Goal: Task Accomplishment & Management: Manage account settings

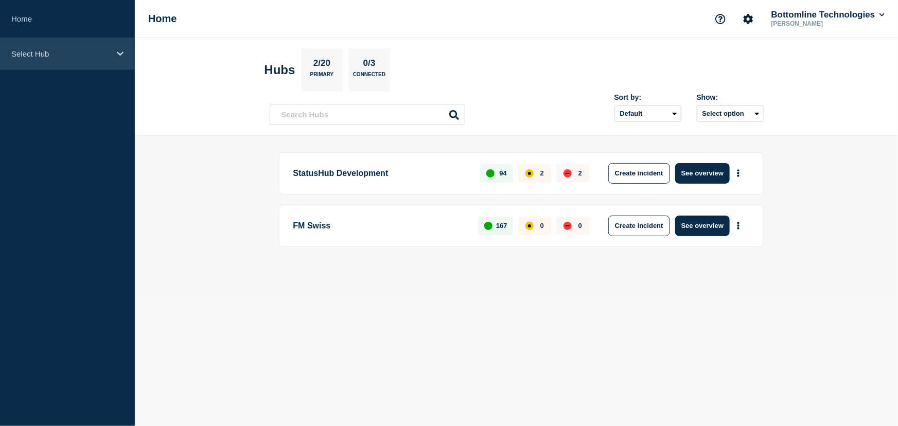
click at [59, 51] on p "Select Hub" at bounding box center [60, 53] width 99 height 9
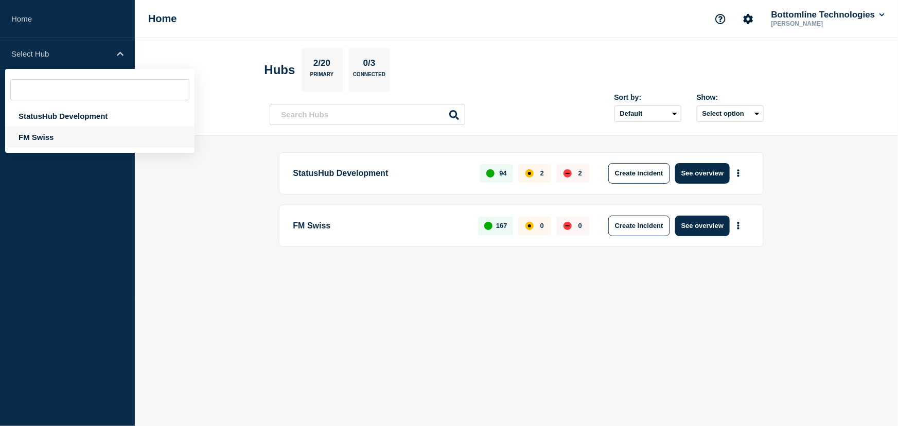
click at [34, 134] on div "FM Swiss" at bounding box center [99, 137] width 189 height 21
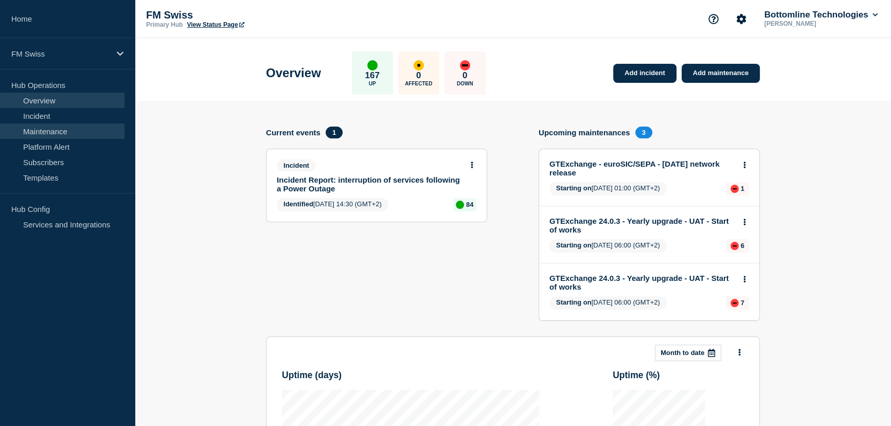
click at [30, 130] on link "Maintenance" at bounding box center [62, 131] width 125 height 15
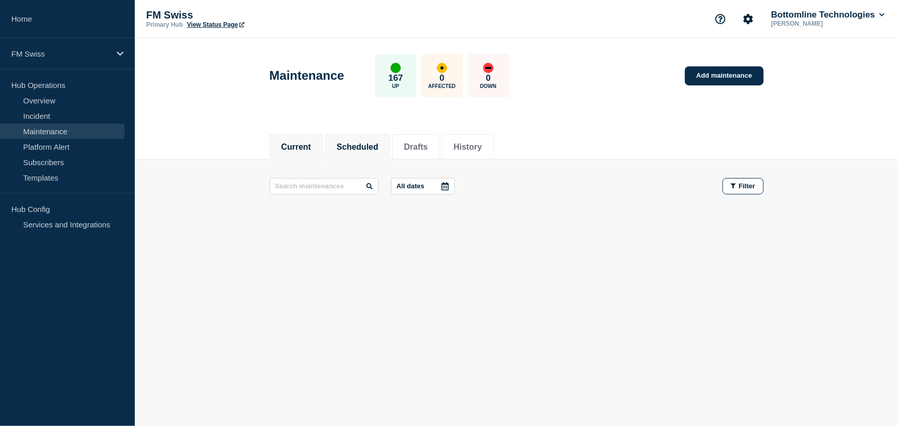
click at [363, 144] on button "Scheduled" at bounding box center [358, 147] width 42 height 9
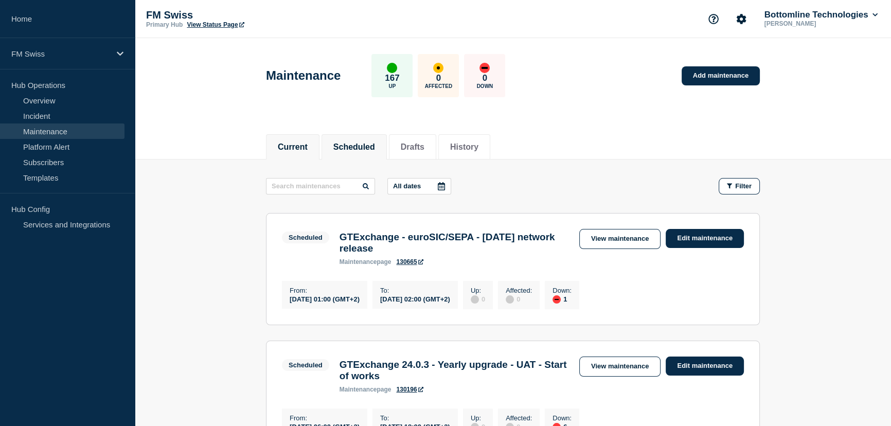
click at [292, 144] on button "Current" at bounding box center [293, 147] width 30 height 9
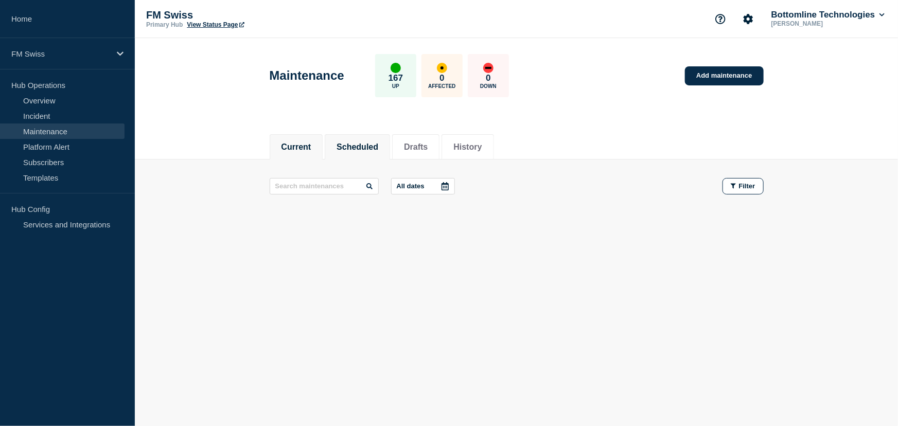
click at [355, 146] on button "Scheduled" at bounding box center [358, 147] width 42 height 9
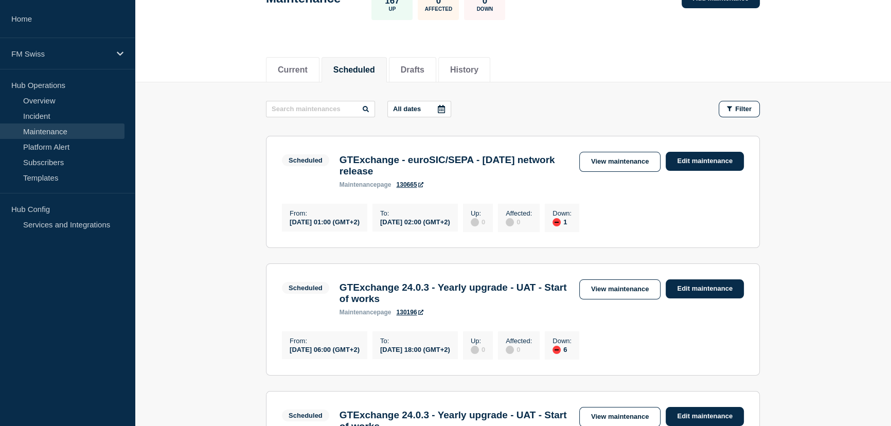
scroll to position [93, 0]
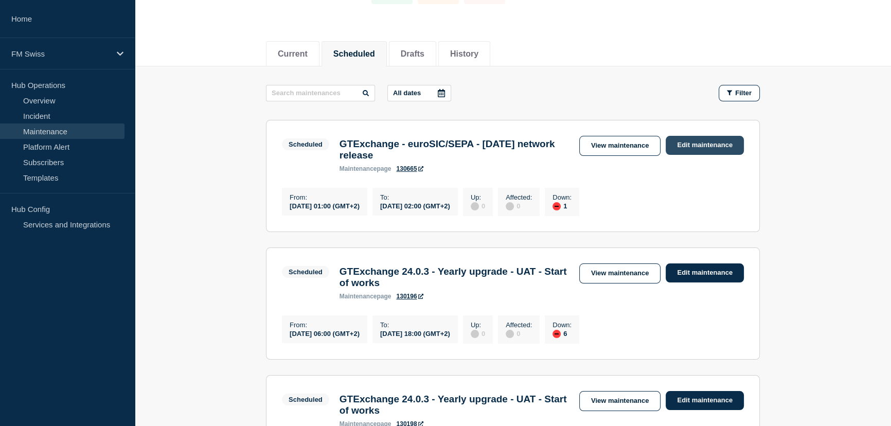
click at [703, 140] on link "Edit maintenance" at bounding box center [705, 145] width 78 height 19
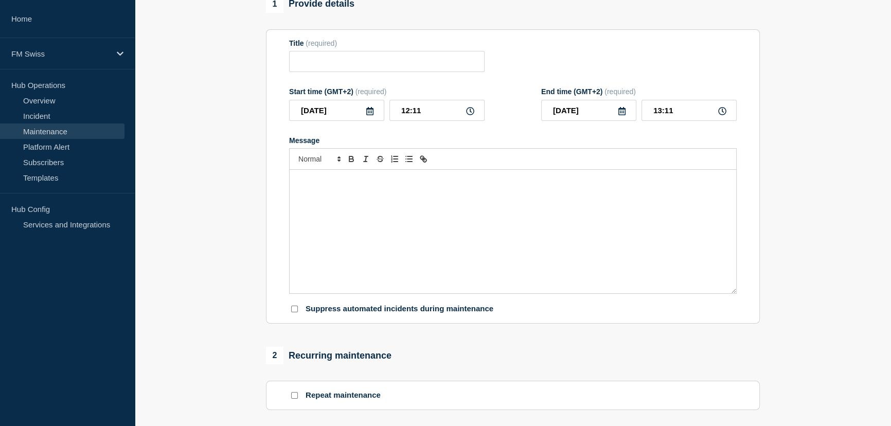
type input "GTExchange - euroSIC/SEPA - [DATE] network release"
type input "[DATE]"
type input "01:00"
type input "[DATE]"
type input "02:00"
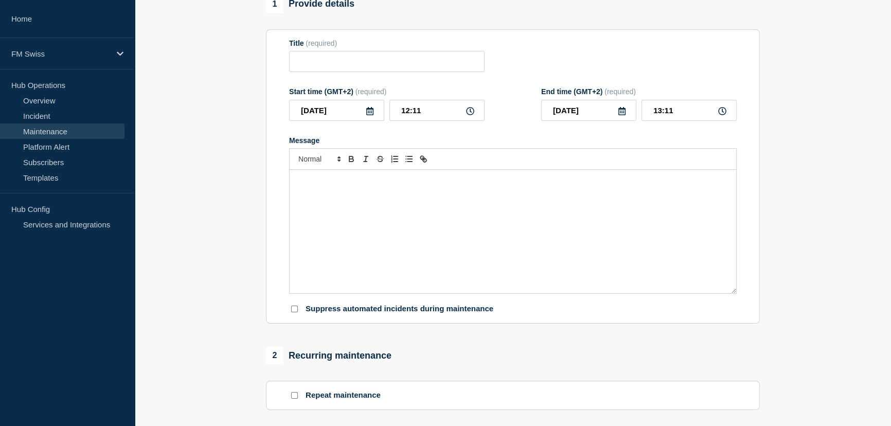
checkbox input "false"
checkbox input "true"
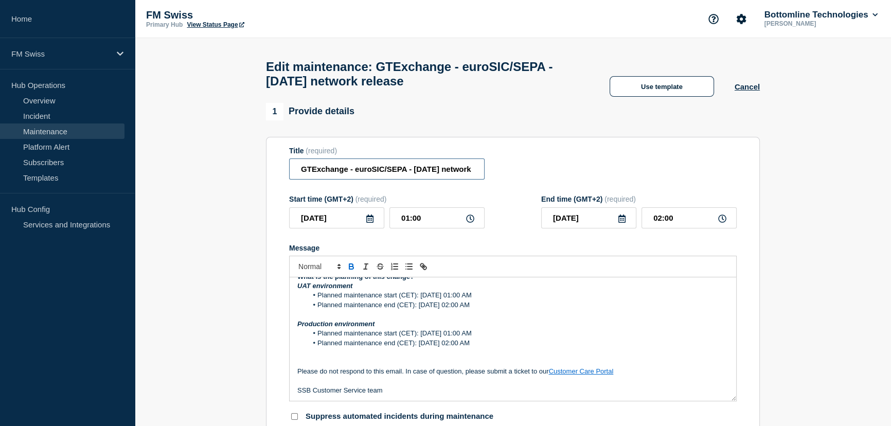
click at [416, 177] on input "GTExchange - euroSIC/SEPA - [DATE] network release" at bounding box center [387, 169] width 196 height 21
click at [409, 178] on input "GTExchange - euroSIC/SEPA - [DATE] network release - UAT" at bounding box center [387, 169] width 196 height 21
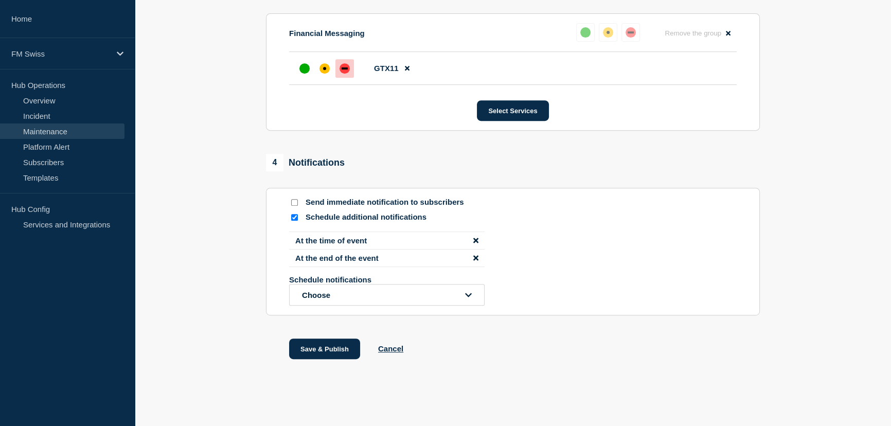
scroll to position [570, 0]
type input "GTExchange - euroSIC/SEPA - [DATE] network release - UAT"
click at [321, 350] on button "Save & Publish" at bounding box center [324, 349] width 71 height 21
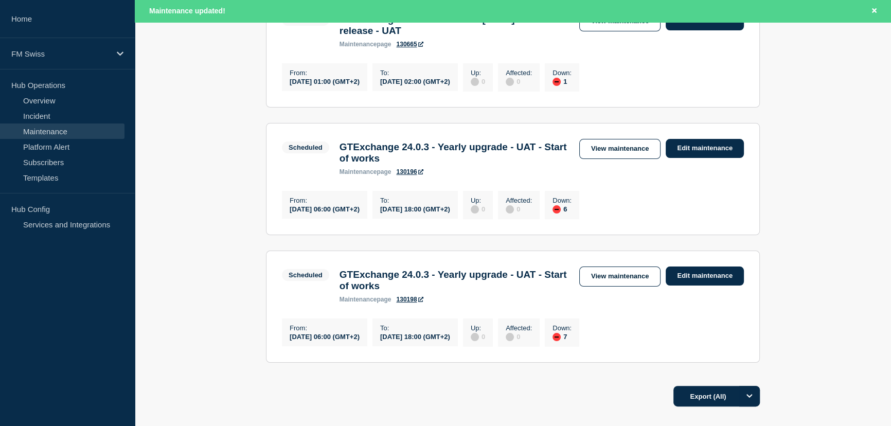
scroll to position [235, 0]
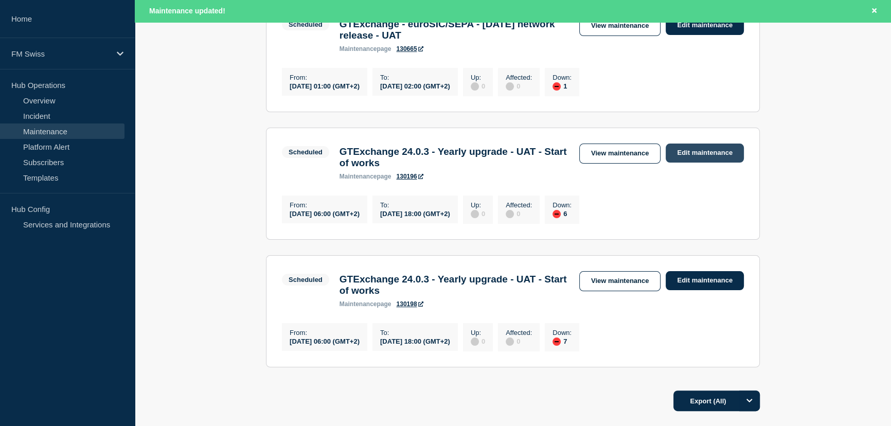
click at [696, 155] on link "Edit maintenance" at bounding box center [705, 153] width 78 height 19
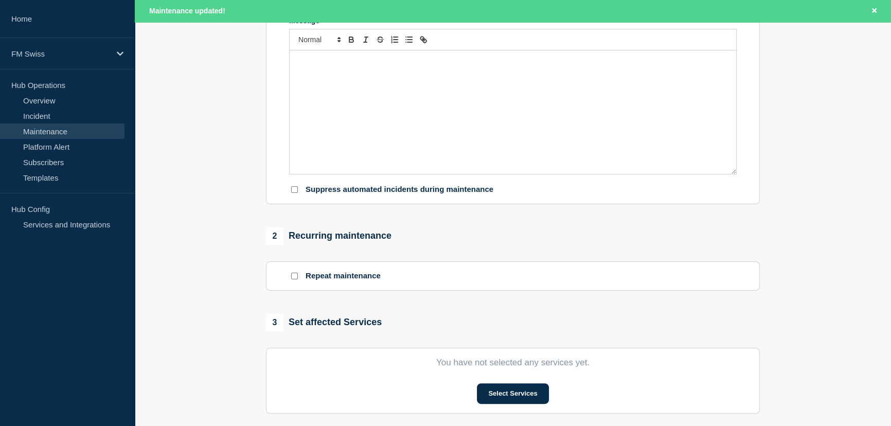
type input "GTExchange 24.0.3 - Yearly upgrade - UAT - Start of works"
type input "[DATE]"
type input "06:00"
type input "[DATE]"
type input "18:00"
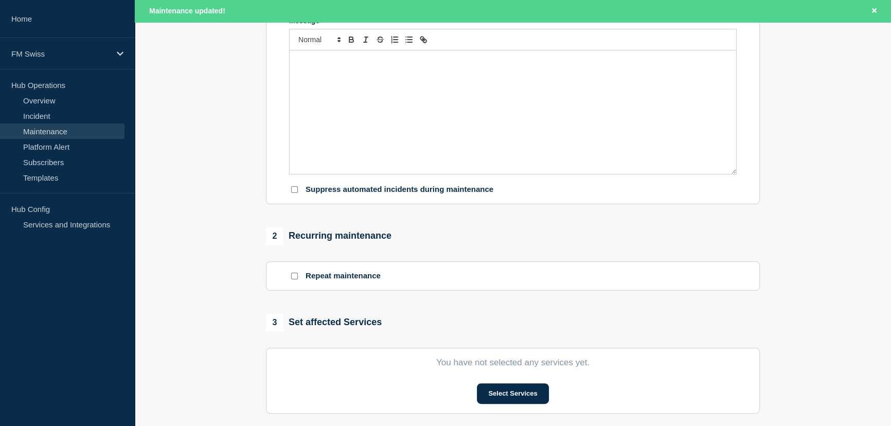
checkbox input "false"
checkbox input "true"
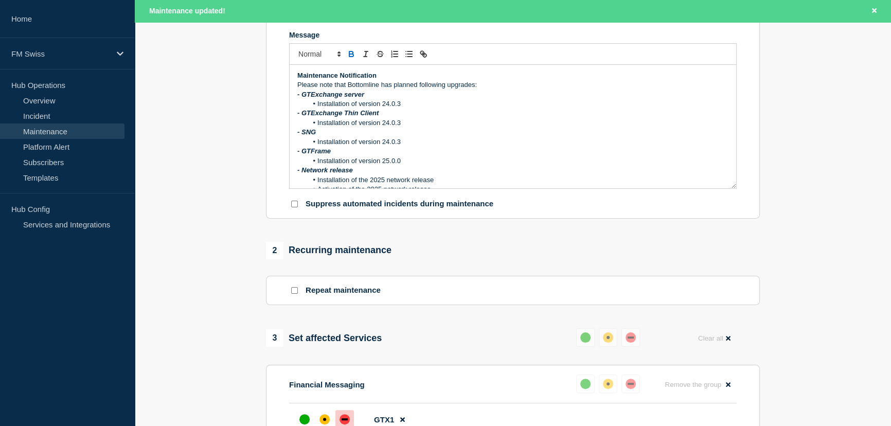
click at [400, 163] on li "Installation of version 25.0.0" at bounding box center [518, 160] width 421 height 9
click at [875, 10] on icon "Close banner" at bounding box center [874, 10] width 5 height 5
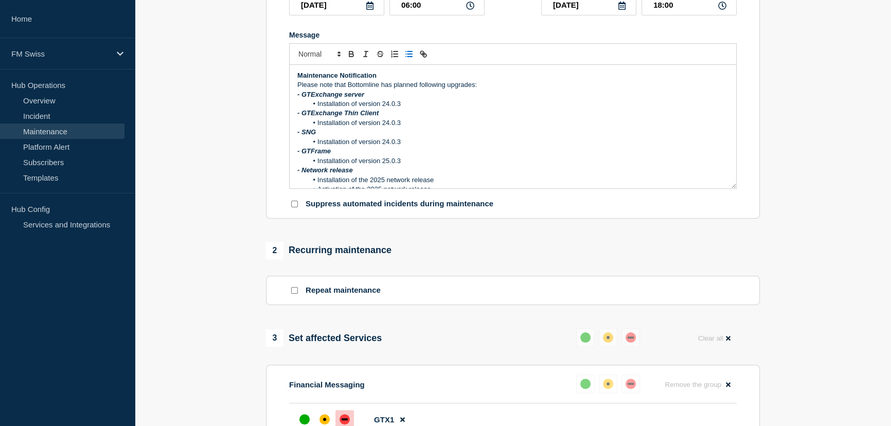
scroll to position [213, 0]
